Goal: Use online tool/utility: Utilize a website feature to perform a specific function

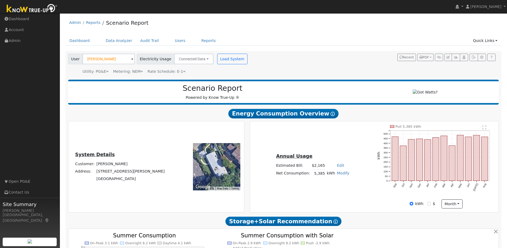
scroll to position [472, 0]
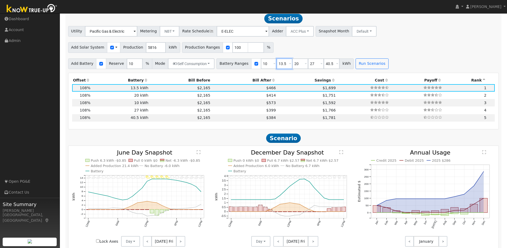
drag, startPoint x: 282, startPoint y: 67, endPoint x: 269, endPoint y: 65, distance: 12.8
click at [269, 65] on div "Battery Ranges 10 Overrides Reserve % Mode None None Self Consumption Peak Savi…" at bounding box center [284, 64] width 137 height 11
type input "20"
type input "27"
type input "40.5"
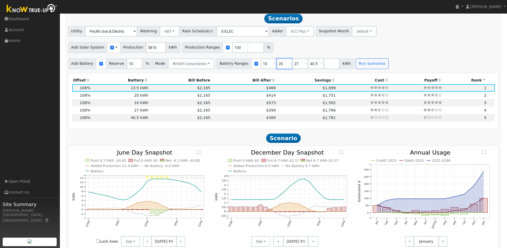
type input "20"
drag, startPoint x: 290, startPoint y: 65, endPoint x: 284, endPoint y: 63, distance: 5.9
click at [280, 64] on div "Battery Ranges 10 Overrides Reserve % Mode None None Self Consumption Peak Savi…" at bounding box center [284, 64] width 137 height 11
type input "40.5"
drag, startPoint x: 297, startPoint y: 67, endPoint x: 296, endPoint y: 63, distance: 3.8
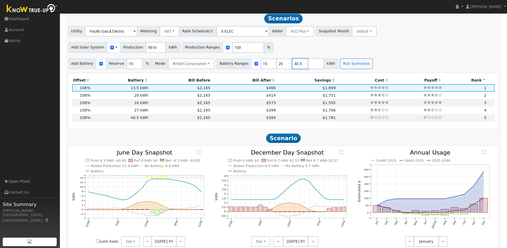
click at [286, 65] on div "Battery Ranges 10 Overrides Reserve % Mode None None Self Consumption Peak Savi…" at bounding box center [277, 64] width 122 height 11
click at [341, 67] on button "Run Scenarios" at bounding box center [340, 64] width 33 height 11
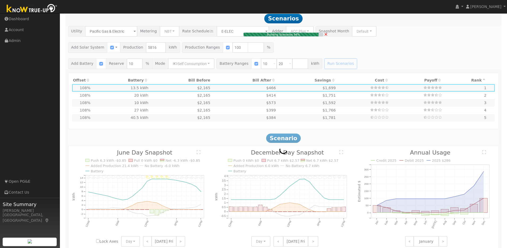
type input "$10,100"
type input "$7,122"
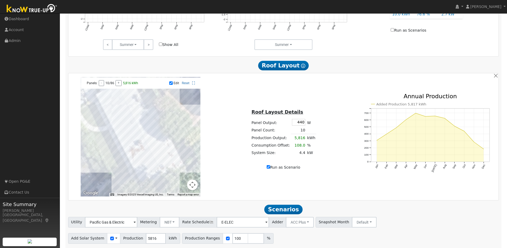
scroll to position [251, 0]
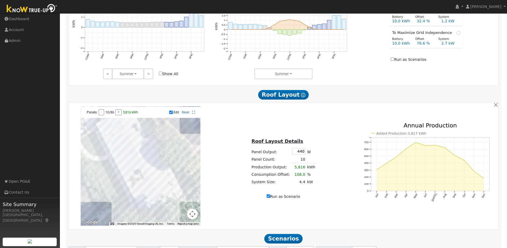
click at [268, 198] on input "Run as Scenario" at bounding box center [268, 196] width 3 height 3
checkbox input "false"
type input "5385"
type input "80"
type input "100"
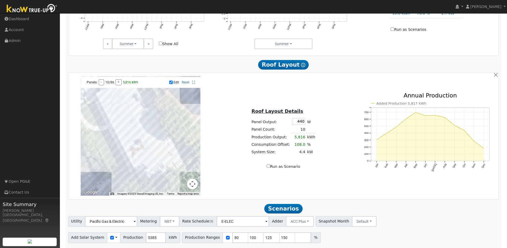
scroll to position [396, 0]
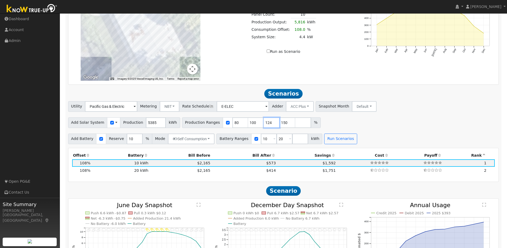
type input "124"
click at [269, 127] on input "124" at bounding box center [272, 123] width 16 height 11
type input "149"
click at [285, 126] on input "149" at bounding box center [287, 123] width 16 height 11
drag, startPoint x: 244, startPoint y: 124, endPoint x: 235, endPoint y: 124, distance: 8.3
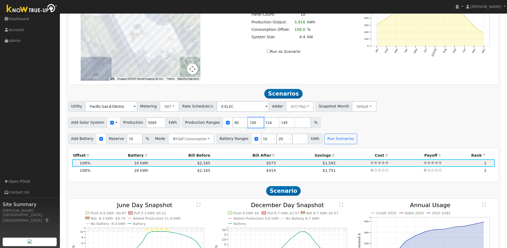
click at [235, 124] on div "Production Ranges 80 100 124 149 %" at bounding box center [251, 123] width 139 height 11
type input "124"
type input "149"
type input "124"
drag, startPoint x: 229, startPoint y: 124, endPoint x: 238, endPoint y: 124, distance: 8.8
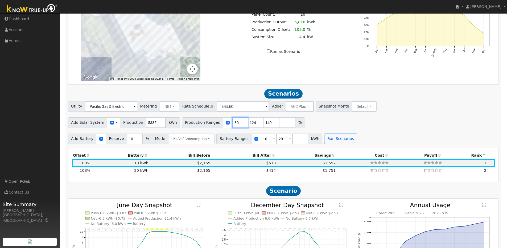
click at [232, 124] on input "80" at bounding box center [240, 123] width 16 height 11
type input "124"
type input "149"
type input "124"
click at [157, 124] on input "5386" at bounding box center [156, 123] width 20 height 11
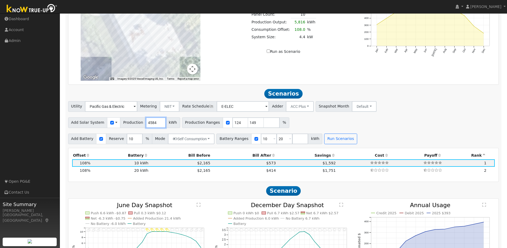
click at [159, 126] on input "4584" at bounding box center [156, 123] width 20 height 11
click at [159, 126] on input "4583" at bounding box center [156, 123] width 20 height 11
type input "4582"
click at [159, 126] on input "4582" at bounding box center [156, 123] width 20 height 11
click at [321, 123] on div "Add Solar System Use CSV Data Production 4582 kWh Production Ranges 124 149 %" at bounding box center [283, 122] width 433 height 13
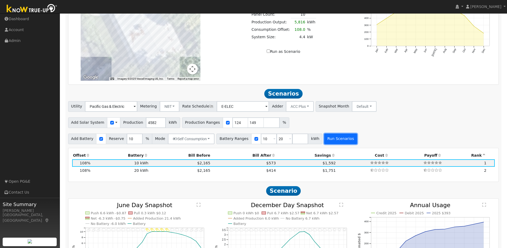
click at [335, 140] on button "Run Scenarios" at bounding box center [340, 139] width 33 height 11
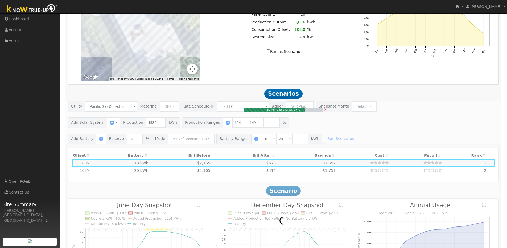
type input "$14,109"
type input "$7,263"
type input "4.6"
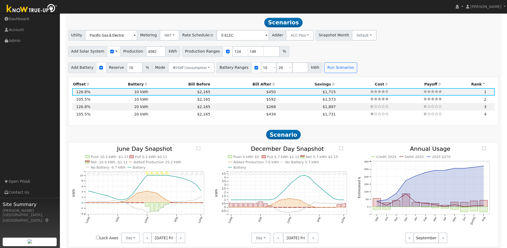
scroll to position [472, 0]
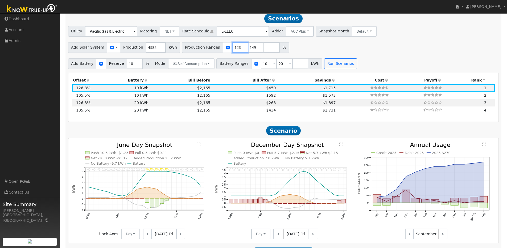
click at [237, 51] on input "123" at bounding box center [240, 47] width 16 height 11
type input "124"
click at [238, 48] on input "124" at bounding box center [240, 47] width 16 height 11
click at [253, 49] on input "150" at bounding box center [256, 47] width 16 height 11
type input "149"
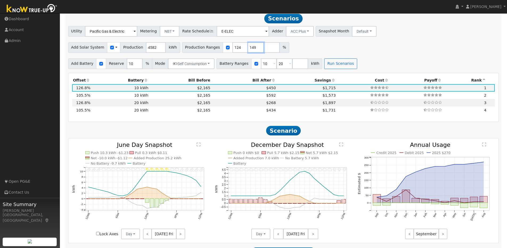
click at [253, 51] on input "149" at bounding box center [256, 47] width 16 height 11
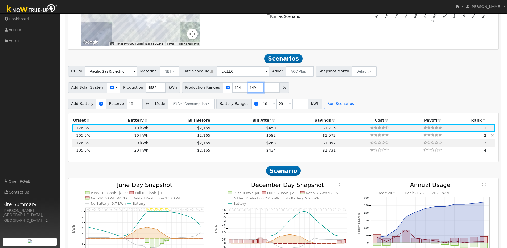
scroll to position [452, 0]
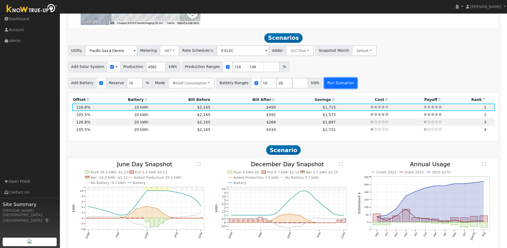
click at [336, 87] on button "Run Scenarios" at bounding box center [340, 83] width 33 height 11
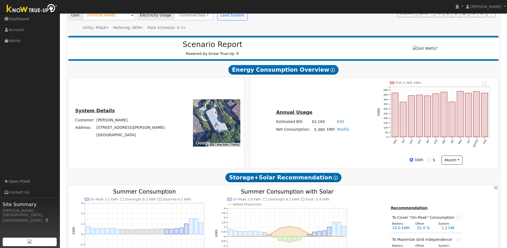
scroll to position [0, 0]
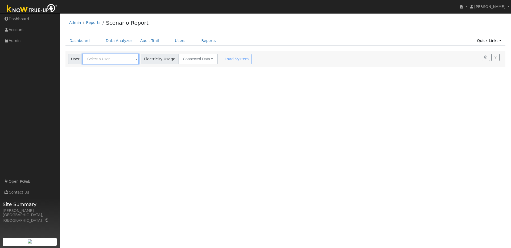
click at [117, 61] on input "text" at bounding box center [110, 59] width 56 height 11
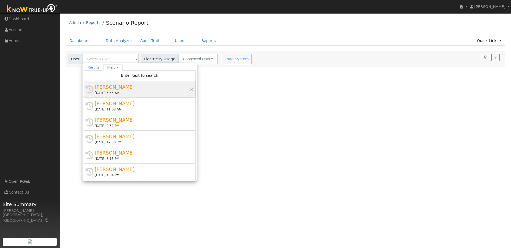
click at [140, 91] on div "09/08/2025 5:55 AM" at bounding box center [142, 93] width 95 height 5
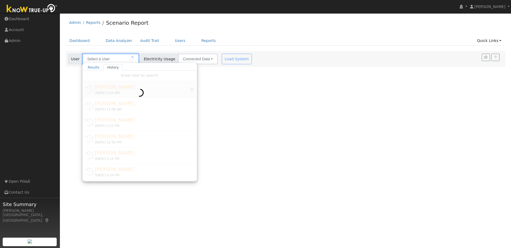
type input "[PERSON_NAME]"
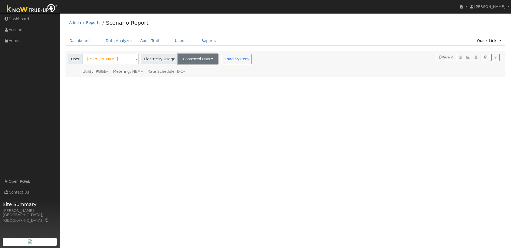
click at [201, 60] on button "Connected Data" at bounding box center [198, 59] width 40 height 11
click at [194, 78] on link "Estimated Data" at bounding box center [199, 78] width 38 height 7
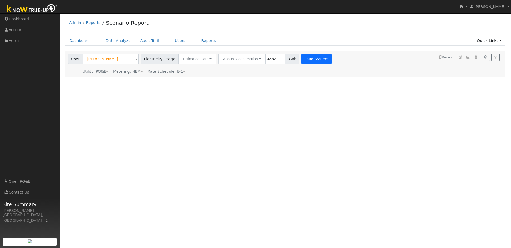
type input "4582"
click at [305, 57] on button "Load System" at bounding box center [316, 59] width 30 height 11
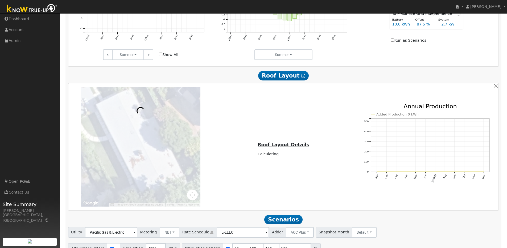
scroll to position [300, 0]
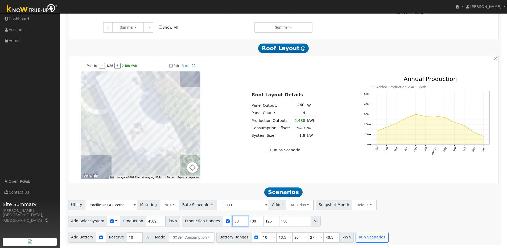
drag, startPoint x: 233, startPoint y: 221, endPoint x: 216, endPoint y: 219, distance: 16.7
click at [216, 219] on div "Production Ranges 80 100 125 150 %" at bounding box center [251, 221] width 139 height 11
type input "100"
type input "125"
type input "150"
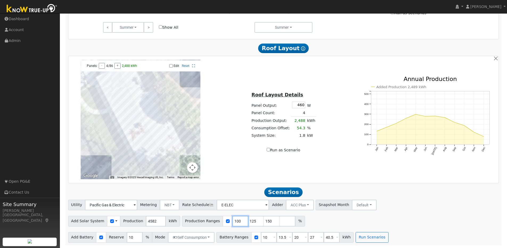
drag, startPoint x: 229, startPoint y: 221, endPoint x: 226, endPoint y: 219, distance: 3.2
click at [225, 220] on div "Production Ranges 100 125 150 %" at bounding box center [243, 221] width 123 height 11
type input "125"
type input "150"
type input "124"
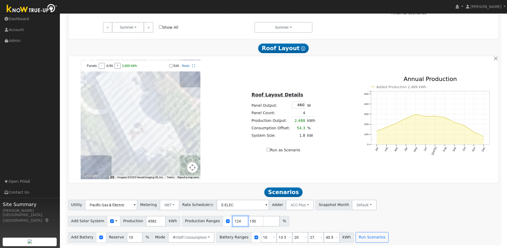
click at [238, 223] on input "124" at bounding box center [240, 221] width 16 height 11
type input "149"
click at [254, 223] on input "149" at bounding box center [256, 221] width 16 height 11
drag, startPoint x: 281, startPoint y: 238, endPoint x: 271, endPoint y: 237, distance: 9.9
click at [271, 237] on div "Battery Ranges 10 Overrides Reserve % Mode None None Self Consumption Peak Savi…" at bounding box center [284, 237] width 137 height 11
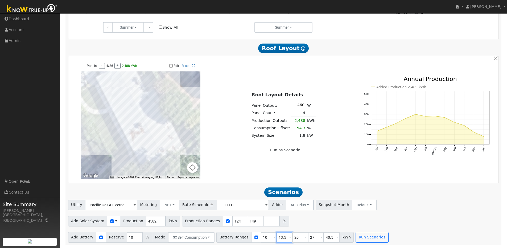
type input "20"
type input "27"
type input "40.5"
type input "20"
drag, startPoint x: 294, startPoint y: 238, endPoint x: 286, endPoint y: 235, distance: 9.0
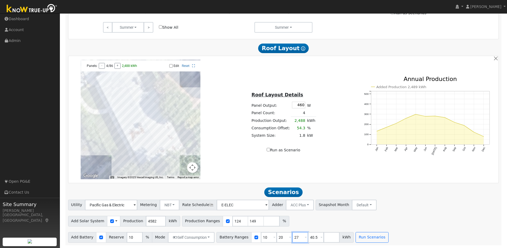
click at [280, 235] on div "Battery Ranges 10 Overrides Reserve % Mode None None Self Consumption Peak Savi…" at bounding box center [284, 237] width 137 height 11
type input "40.5"
drag, startPoint x: 297, startPoint y: 237, endPoint x: 284, endPoint y: 236, distance: 13.0
click at [284, 237] on div "Battery Ranges 10 Overrides Reserve % Mode None None Self Consumption Peak Savi…" at bounding box center [277, 237] width 122 height 11
click at [334, 239] on button "Run Scenarios" at bounding box center [340, 237] width 33 height 11
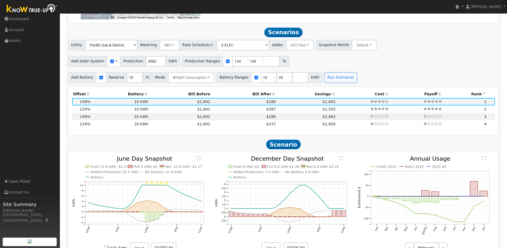
scroll to position [472, 0]
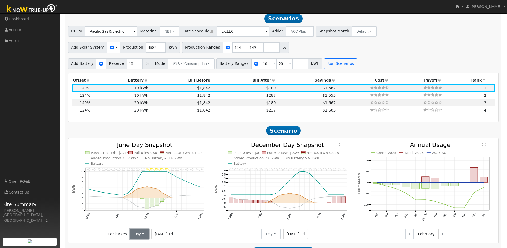
click at [143, 236] on button "Day" at bounding box center [139, 234] width 19 height 11
click at [142, 224] on link "Month Average" at bounding box center [148, 222] width 37 height 7
click at [273, 236] on button "Day" at bounding box center [270, 234] width 19 height 11
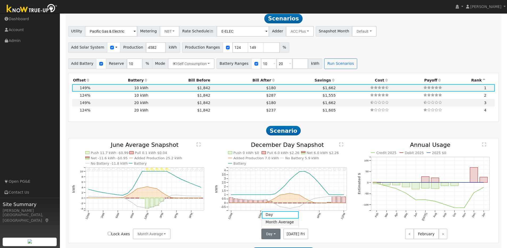
click at [272, 226] on link "Month Average" at bounding box center [280, 222] width 37 height 7
click at [98, 99] on td "10 kWh" at bounding box center [120, 95] width 58 height 7
type input "3.8"
type input "$11,743"
type input "$6,553"
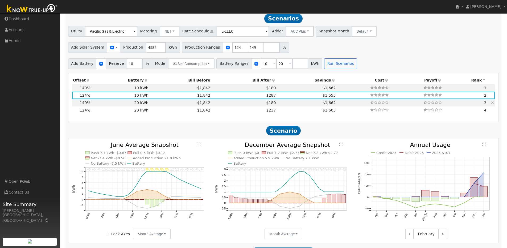
click at [97, 106] on td "20 kWh" at bounding box center [120, 102] width 58 height 7
type input "4.6"
type input "$14,109"
type input "$20,200"
type input "$10,293"
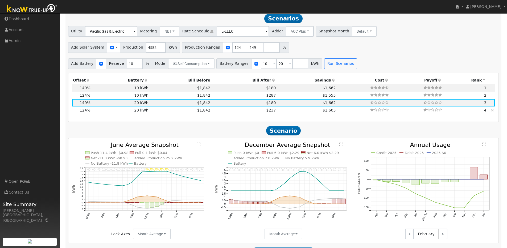
click at [99, 114] on td "20 kWh" at bounding box center [120, 110] width 58 height 7
type input "3.8"
type input "$11,743"
type input "$9,583"
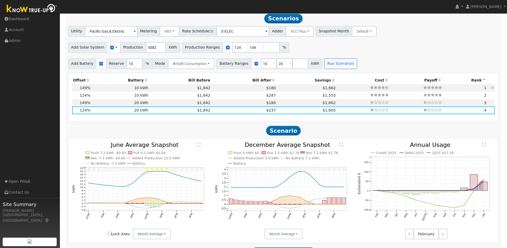
click at [110, 92] on td "10 kWh" at bounding box center [120, 87] width 58 height 7
type input "4.6"
type input "$14,109"
type input "$10,100"
type input "$7,263"
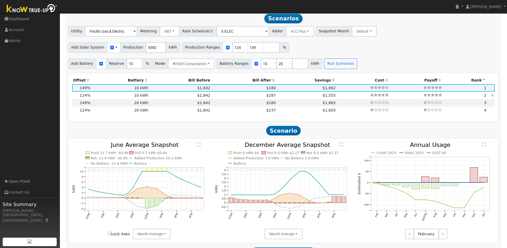
click at [103, 98] on td "10 kWh" at bounding box center [120, 95] width 58 height 7
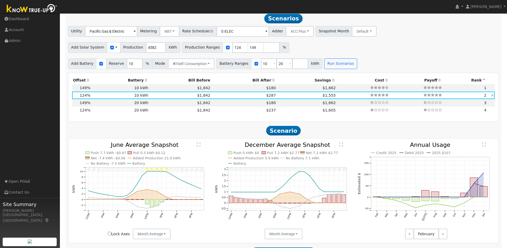
type input "3.8"
type input "$11,743"
type input "$6,553"
drag, startPoint x: 152, startPoint y: 50, endPoint x: 136, endPoint y: 47, distance: 15.7
click at [136, 47] on div "Add Solar System Use CSV Data Production 4582 kWh" at bounding box center [124, 47] width 112 height 11
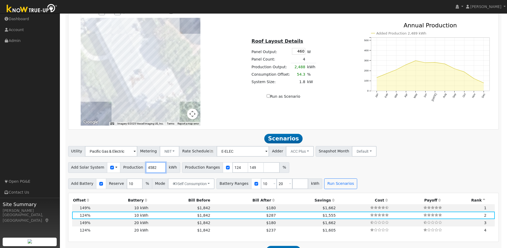
scroll to position [310, 0]
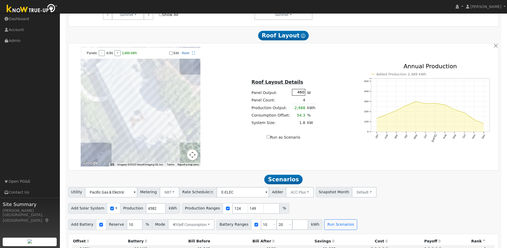
click at [301, 95] on input "460" at bounding box center [298, 92] width 13 height 7
type input "440"
type input "80"
type input "100"
type input "125"
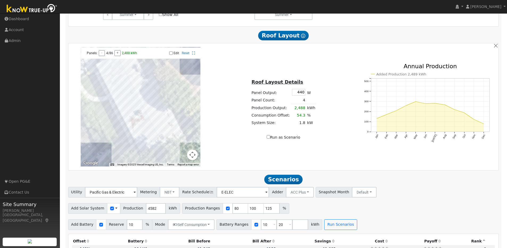
click at [156, 91] on div at bounding box center [141, 107] width 120 height 120
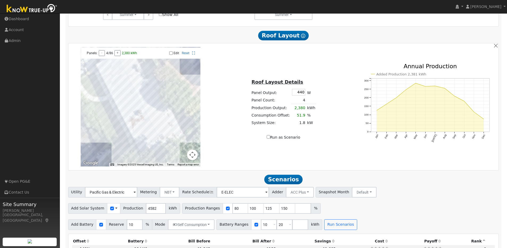
click at [170, 55] on input "Edit" at bounding box center [170, 53] width 3 height 4
checkbox input "true"
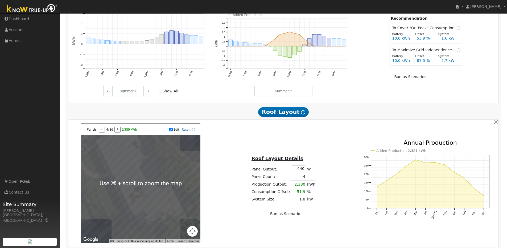
scroll to position [319, 0]
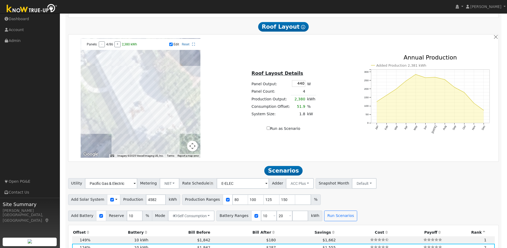
click at [112, 56] on div at bounding box center [141, 98] width 120 height 120
click at [112, 60] on div at bounding box center [141, 98] width 120 height 120
click at [106, 63] on div at bounding box center [141, 98] width 120 height 120
click at [110, 70] on div at bounding box center [141, 98] width 120 height 120
click at [125, 72] on div at bounding box center [141, 98] width 120 height 120
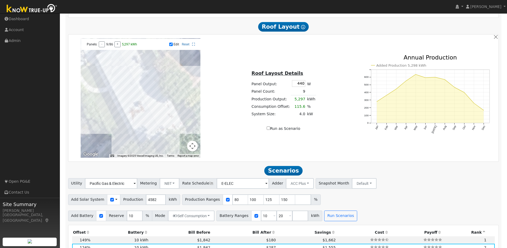
click at [121, 75] on div at bounding box center [141, 98] width 120 height 120
click at [268, 130] on input "Run as Scenario" at bounding box center [268, 128] width 3 height 3
checkbox input "true"
type input "5885"
type input "100"
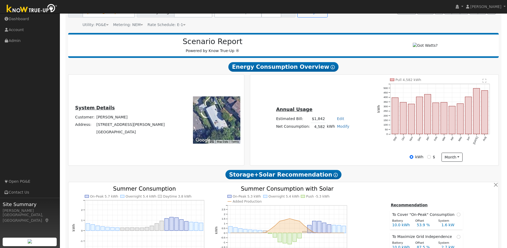
scroll to position [0, 0]
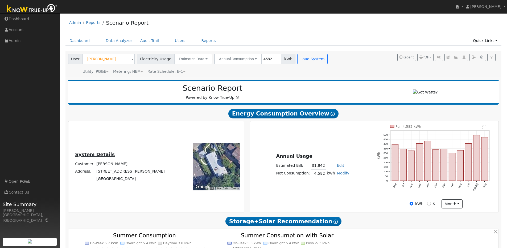
click at [340, 176] on link "Modify" at bounding box center [343, 173] width 13 height 4
click at [330, 184] on link "Add Consumption" at bounding box center [324, 181] width 44 height 7
type input "4582"
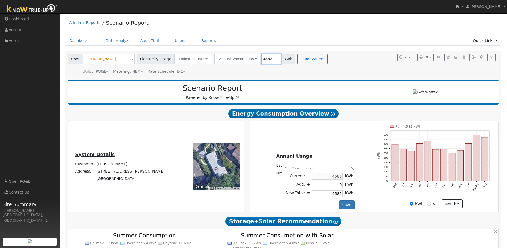
click at [268, 60] on input "4582" at bounding box center [271, 59] width 20 height 11
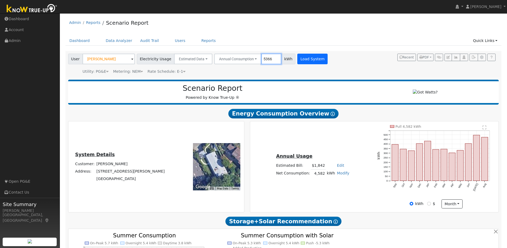
type input "5366"
click at [307, 62] on button "Load System" at bounding box center [312, 59] width 30 height 11
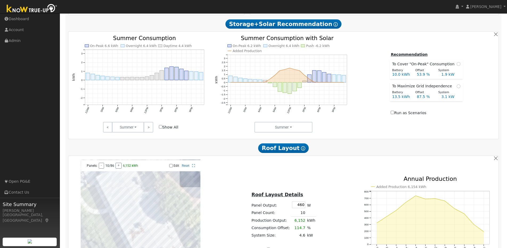
scroll to position [285, 0]
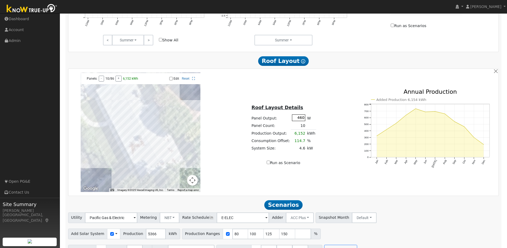
click at [301, 120] on input "460" at bounding box center [298, 118] width 13 height 7
type input "440"
click at [326, 113] on div "Roof Layout Details Panel Output: 440 W Panel Count: 10 Production Output: 5,88…" at bounding box center [283, 132] width 143 height 67
click at [269, 164] on input "Run as Scenario" at bounding box center [268, 162] width 3 height 3
checkbox input "true"
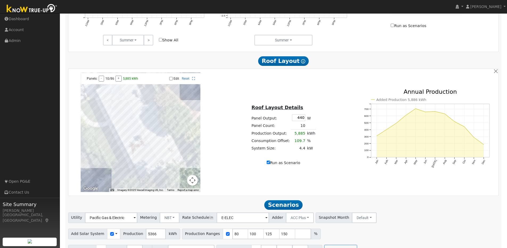
type input "5885"
type input "100"
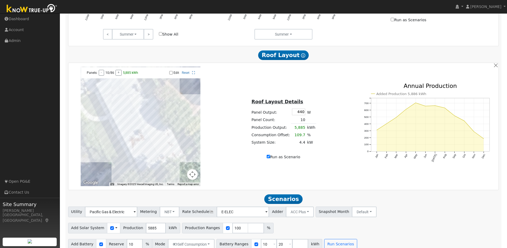
scroll to position [300, 0]
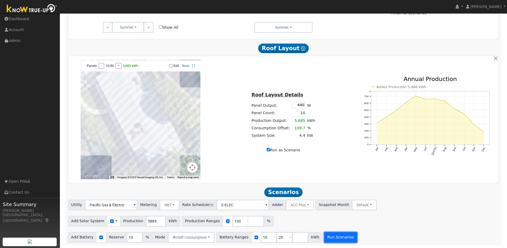
click at [345, 237] on button "Run Scenarios" at bounding box center [340, 237] width 33 height 11
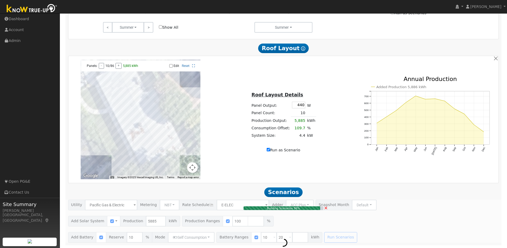
type input "4.4"
type input "$13,640"
type input "$7,122"
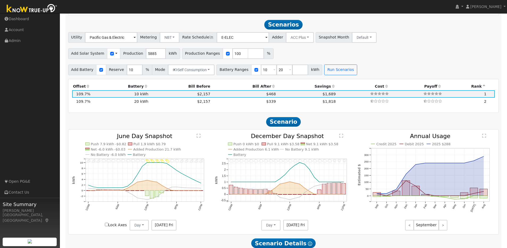
scroll to position [472, 0]
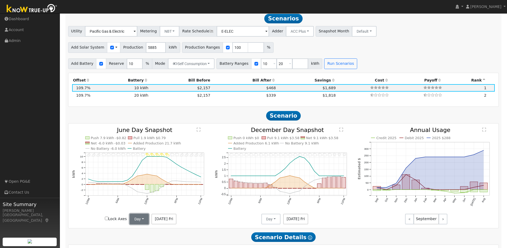
click at [142, 221] on button "Day" at bounding box center [139, 219] width 19 height 11
click at [138, 241] on link "Month Average" at bounding box center [148, 238] width 37 height 7
click at [276, 222] on button "Day" at bounding box center [270, 219] width 19 height 11
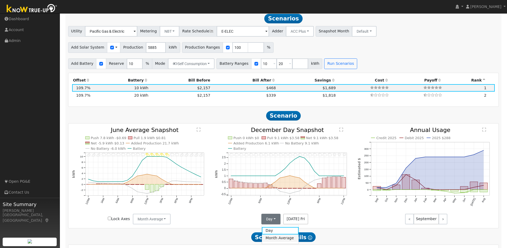
click at [274, 241] on link "Month Average" at bounding box center [280, 238] width 37 height 7
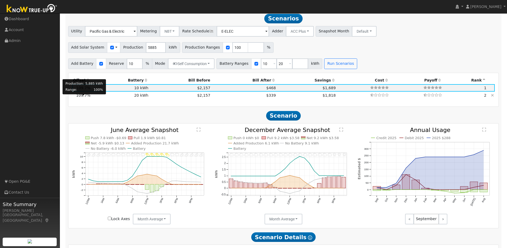
click at [87, 98] on span "109.7%" at bounding box center [83, 95] width 14 height 4
type input "$20,200"
type input "$10,152"
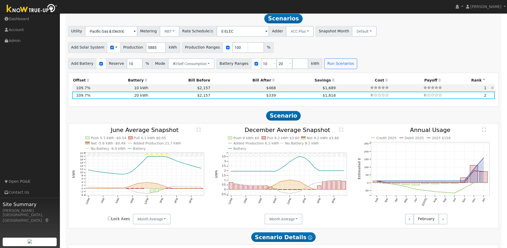
click at [117, 90] on td "10 kWh" at bounding box center [120, 87] width 58 height 7
type input "$10,100"
type input "$7,122"
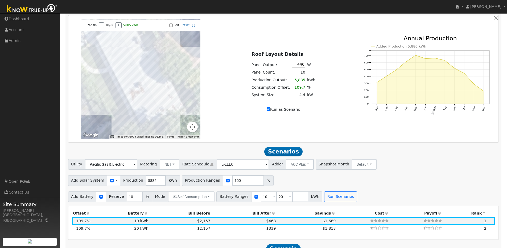
scroll to position [309, 0]
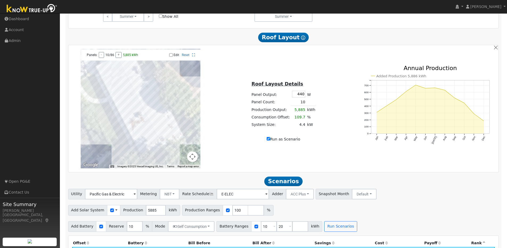
click at [171, 56] on input "Edit" at bounding box center [170, 55] width 3 height 4
checkbox input "true"
click at [117, 85] on div at bounding box center [141, 109] width 120 height 120
click at [115, 87] on div at bounding box center [141, 109] width 120 height 120
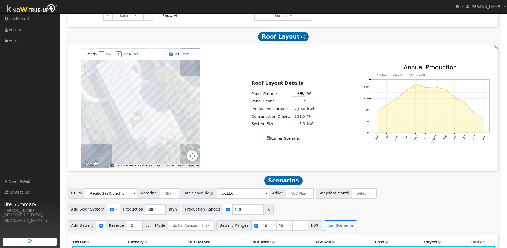
scroll to position [310, 0]
click at [326, 152] on div "← Move left → Move right ↑ Move up ↓ Move down + Zoom in - Zoom out Home Jump l…" at bounding box center [283, 108] width 428 height 120
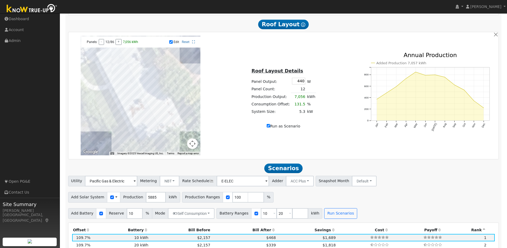
scroll to position [330, 0]
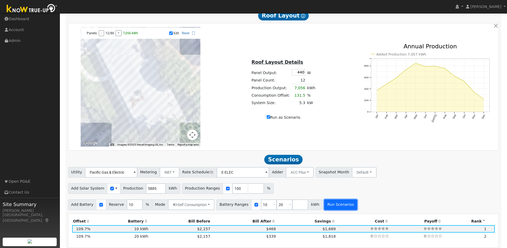
click at [338, 206] on button "Run Scenarios" at bounding box center [340, 205] width 33 height 11
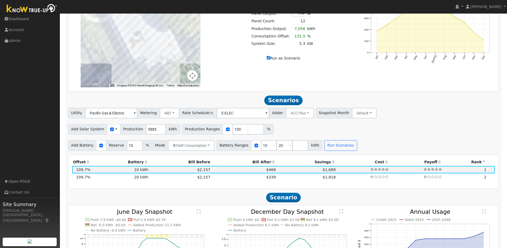
scroll to position [337, 0]
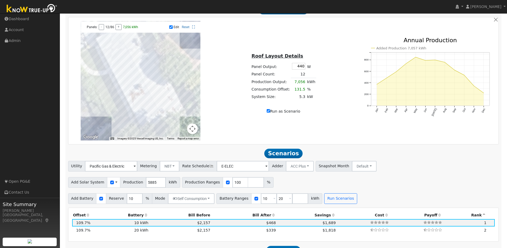
click at [267, 114] on label "Run as Scenario" at bounding box center [284, 112] width 34 height 6
click at [267, 113] on input "Run as Scenario" at bounding box center [268, 110] width 3 height 3
checkbox input "false"
type input "5366"
type input "80"
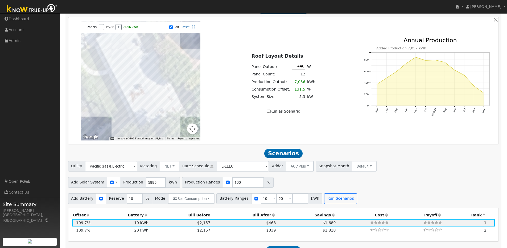
type input "100"
click at [268, 113] on input "Run as Scenario" at bounding box center [268, 110] width 3 height 3
checkbox input "true"
type input "7056"
type input "100"
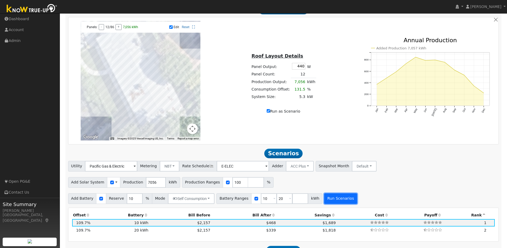
click at [335, 200] on button "Run Scenarios" at bounding box center [340, 199] width 33 height 11
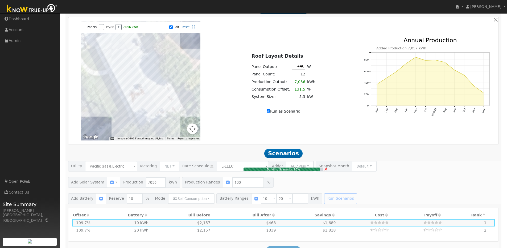
type input "5.3"
type input "$16,430"
type input "$7,959"
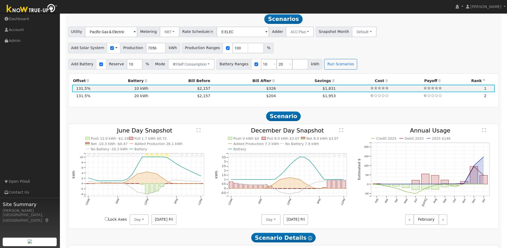
scroll to position [468, 0]
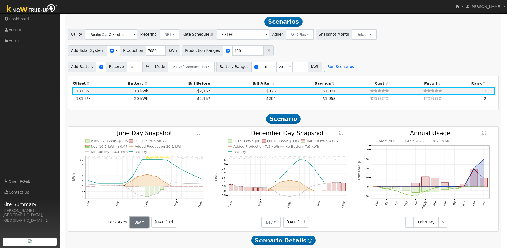
click at [144, 224] on button "Day" at bounding box center [139, 222] width 19 height 11
click at [144, 214] on link "Month Average" at bounding box center [148, 210] width 37 height 7
click at [274, 227] on button "Day" at bounding box center [270, 222] width 19 height 11
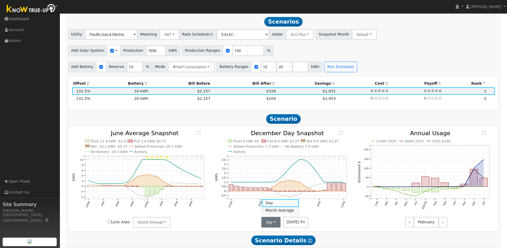
click at [272, 214] on link "Month Average" at bounding box center [280, 210] width 37 height 7
click at [240, 223] on icon "Invalid date - Rain Invalid date - Drizzle Invalid date - Drizzle Invalid date …" at bounding box center [283, 179] width 137 height 97
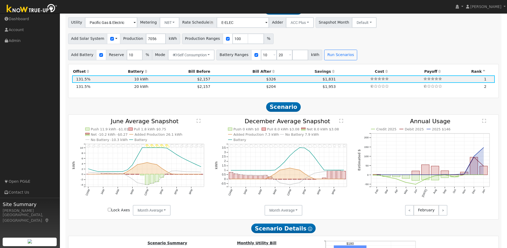
scroll to position [475, 0]
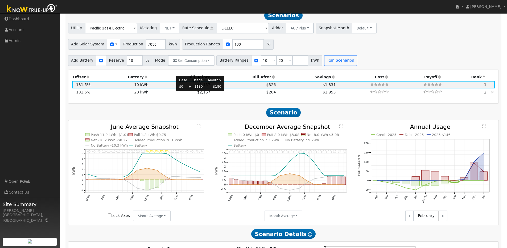
click at [197, 94] on span "$2,157" at bounding box center [203, 92] width 13 height 4
type input "$20,200"
type input "$10,989"
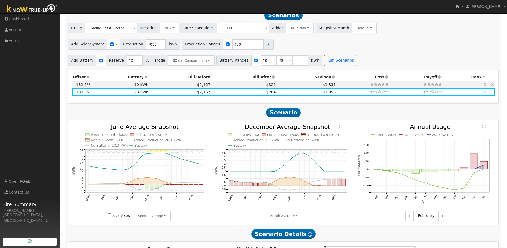
click at [146, 88] on td "10 kWh" at bounding box center [120, 84] width 58 height 7
type input "$10,100"
type input "$7,959"
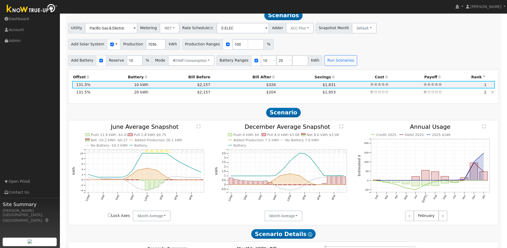
click at [149, 94] on td "$2,157" at bounding box center [180, 92] width 62 height 7
type input "$20,200"
type input "$10,989"
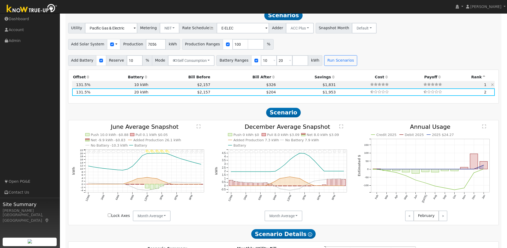
click at [146, 86] on td "10 kWh" at bounding box center [120, 84] width 58 height 7
type input "$10,100"
type input "$7,959"
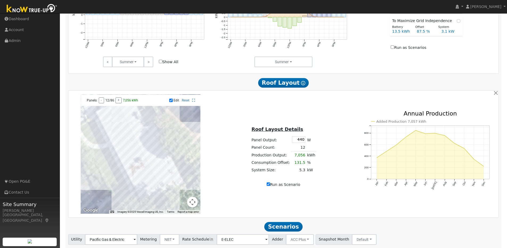
scroll to position [256, 0]
